Goal: Find specific page/section: Find specific page/section

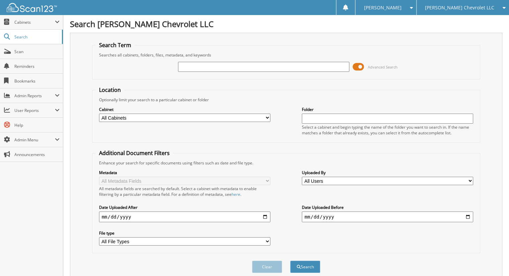
click at [269, 70] on input "text" at bounding box center [263, 67] width 171 height 10
type input "452581"
click at [290, 261] on button "Search" at bounding box center [305, 267] width 30 height 12
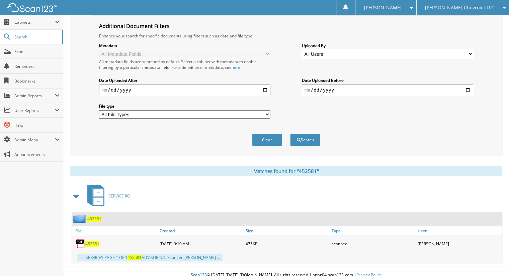
click at [87, 241] on span "452581" at bounding box center [92, 244] width 14 height 6
click at [85, 241] on link "452581" at bounding box center [92, 244] width 14 height 6
